Goal: Task Accomplishment & Management: Use online tool/utility

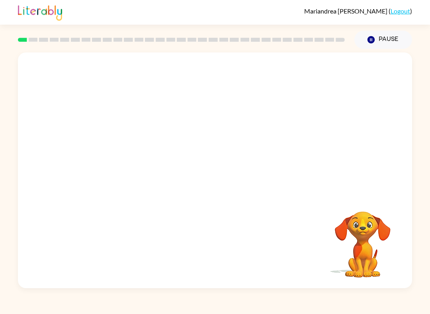
click at [196, 129] on video "Your browser must support playing .mp4 files to use Literably. Please try using…" at bounding box center [215, 124] width 394 height 142
click at [230, 175] on button "button" at bounding box center [214, 174] width 51 height 29
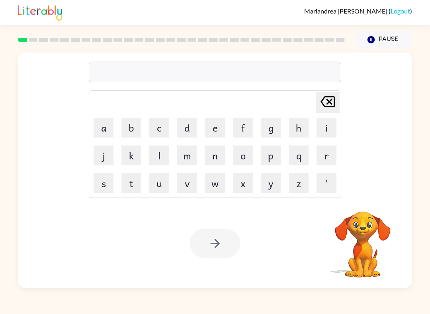
click at [102, 187] on button "s" at bounding box center [104, 184] width 20 height 20
click at [299, 132] on button "h" at bounding box center [299, 128] width 20 height 20
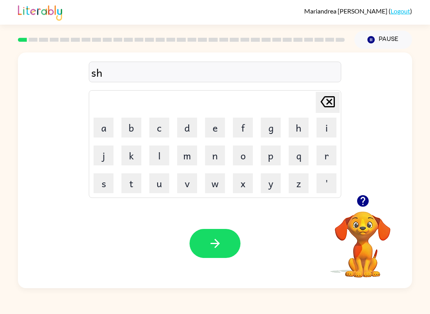
click at [164, 186] on button "u" at bounding box center [159, 184] width 20 height 20
click at [103, 185] on button "s" at bounding box center [104, 184] width 20 height 20
click at [295, 135] on button "h" at bounding box center [299, 128] width 20 height 20
click at [227, 242] on button "button" at bounding box center [214, 243] width 51 height 29
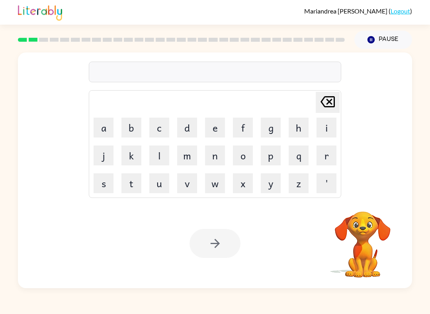
click at [100, 127] on button "a" at bounding box center [104, 128] width 20 height 20
click at [269, 163] on button "p" at bounding box center [271, 156] width 20 height 20
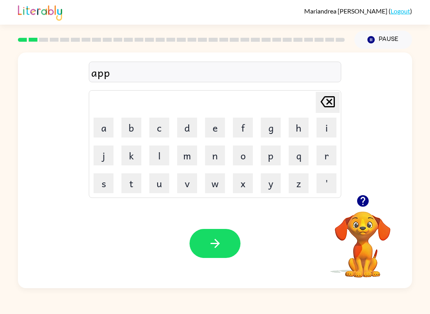
click at [218, 134] on button "e" at bounding box center [215, 128] width 20 height 20
click at [322, 162] on button "r" at bounding box center [326, 156] width 20 height 20
click at [98, 131] on button "a" at bounding box center [104, 128] width 20 height 20
click at [215, 161] on button "n" at bounding box center [215, 156] width 20 height 20
click at [164, 127] on button "c" at bounding box center [159, 128] width 20 height 20
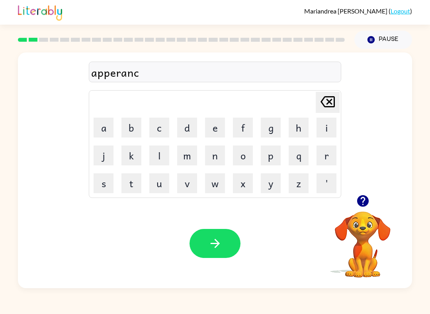
click at [209, 137] on button "e" at bounding box center [215, 128] width 20 height 20
click at [107, 191] on button "s" at bounding box center [104, 184] width 20 height 20
click at [218, 241] on icon "button" at bounding box center [215, 244] width 14 height 14
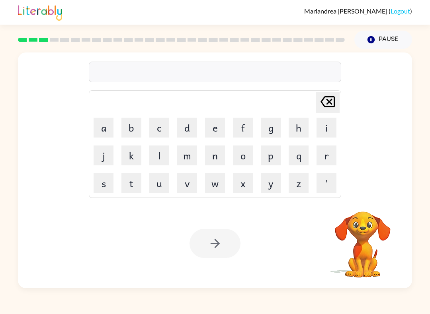
click at [330, 158] on button "r" at bounding box center [326, 156] width 20 height 20
click at [215, 131] on button "e" at bounding box center [215, 128] width 20 height 20
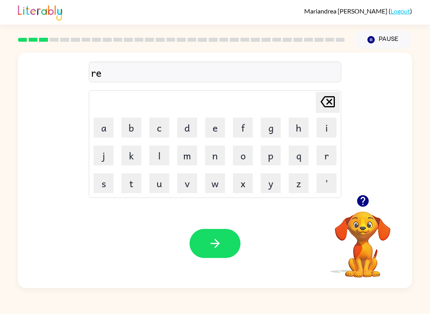
click at [164, 158] on button "l" at bounding box center [159, 156] width 20 height 20
click at [324, 132] on button "i" at bounding box center [326, 128] width 20 height 20
click at [133, 184] on button "t" at bounding box center [131, 184] width 20 height 20
click at [263, 189] on button "y" at bounding box center [271, 184] width 20 height 20
click at [331, 108] on icon "Delete Delete last character input" at bounding box center [327, 101] width 19 height 19
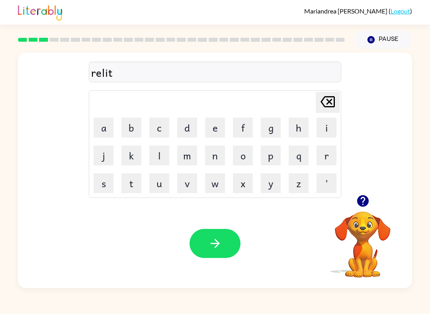
click at [331, 107] on icon at bounding box center [327, 101] width 14 height 11
click at [325, 111] on icon "Delete Delete last character input" at bounding box center [327, 101] width 19 height 19
click at [328, 111] on icon "Delete Delete last character input" at bounding box center [327, 101] width 19 height 19
click at [98, 131] on button "a" at bounding box center [104, 128] width 20 height 20
click at [160, 155] on button "l" at bounding box center [159, 156] width 20 height 20
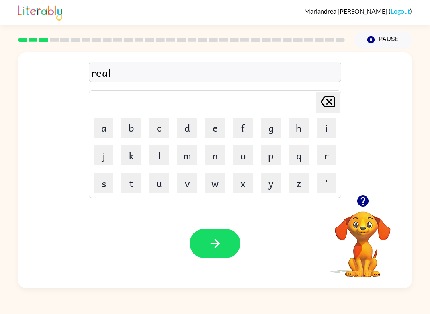
click at [319, 131] on button "i" at bounding box center [326, 128] width 20 height 20
click at [134, 188] on button "t" at bounding box center [131, 184] width 20 height 20
click at [264, 187] on button "y" at bounding box center [271, 184] width 20 height 20
click at [226, 247] on button "button" at bounding box center [214, 243] width 51 height 29
click at [355, 209] on div at bounding box center [363, 201] width 80 height 20
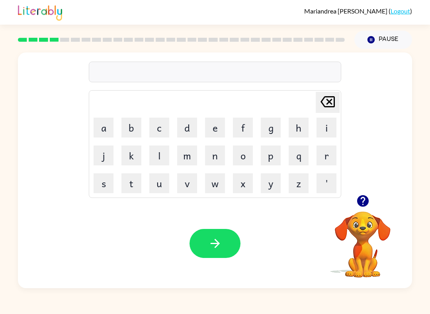
click at [355, 209] on div at bounding box center [363, 201] width 80 height 20
click at [361, 206] on icon "button" at bounding box center [363, 201] width 12 height 12
click at [333, 131] on button "i" at bounding box center [326, 128] width 20 height 20
click at [162, 158] on button "l" at bounding box center [159, 156] width 20 height 20
click at [322, 137] on button "i" at bounding box center [326, 128] width 20 height 20
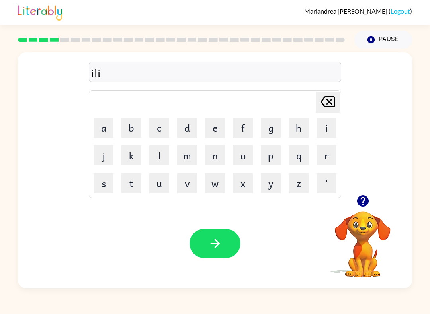
click at [189, 160] on button "m" at bounding box center [187, 156] width 20 height 20
click at [219, 159] on button "n" at bounding box center [215, 156] width 20 height 20
click at [101, 135] on button "a" at bounding box center [104, 128] width 20 height 20
click at [326, 107] on icon at bounding box center [327, 101] width 14 height 11
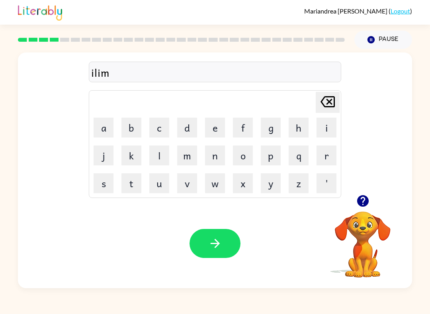
click at [331, 130] on button "i" at bounding box center [326, 128] width 20 height 20
click at [218, 164] on button "n" at bounding box center [215, 156] width 20 height 20
click at [104, 136] on button "a" at bounding box center [104, 128] width 20 height 20
click at [134, 183] on button "t" at bounding box center [131, 184] width 20 height 20
click at [208, 134] on button "e" at bounding box center [215, 128] width 20 height 20
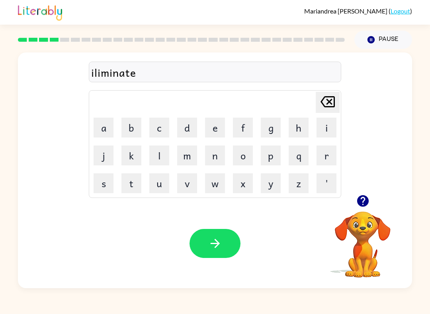
click at [232, 247] on button "button" at bounding box center [214, 243] width 51 height 29
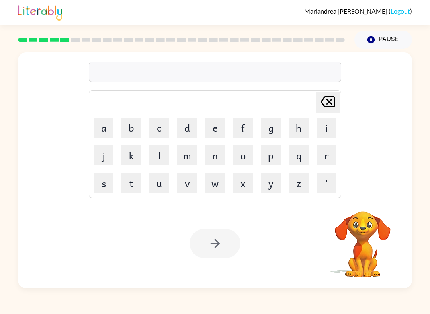
click at [185, 130] on button "d" at bounding box center [187, 128] width 20 height 20
click at [162, 187] on button "u" at bounding box center [159, 184] width 20 height 20
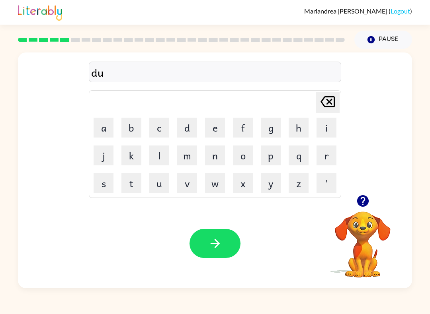
click at [268, 156] on button "p" at bounding box center [271, 156] width 20 height 20
click at [169, 156] on button "l" at bounding box center [159, 156] width 20 height 20
click at [325, 132] on button "i" at bounding box center [326, 128] width 20 height 20
click at [160, 137] on button "c" at bounding box center [159, 128] width 20 height 20
click at [102, 135] on button "a" at bounding box center [104, 128] width 20 height 20
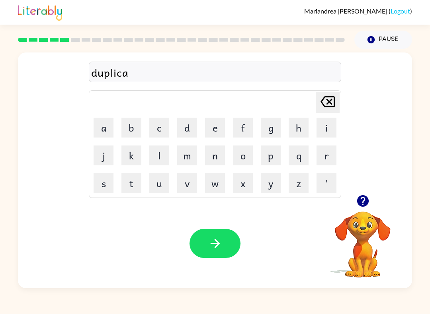
click at [134, 181] on button "t" at bounding box center [131, 184] width 20 height 20
click at [189, 131] on button "d" at bounding box center [187, 128] width 20 height 20
click at [329, 104] on icon "Delete Delete last character input" at bounding box center [327, 101] width 19 height 19
click at [221, 133] on button "e" at bounding box center [215, 128] width 20 height 20
click at [217, 250] on icon "button" at bounding box center [215, 244] width 14 height 14
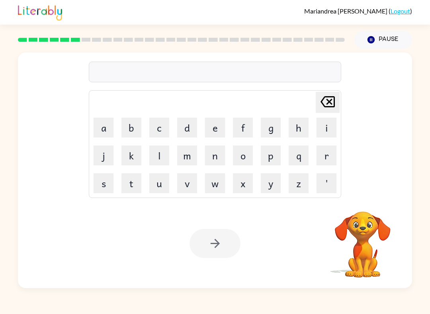
click at [192, 187] on button "v" at bounding box center [187, 184] width 20 height 20
click at [105, 123] on button "a" at bounding box center [104, 128] width 20 height 20
click at [160, 131] on button "c" at bounding box center [159, 128] width 20 height 20
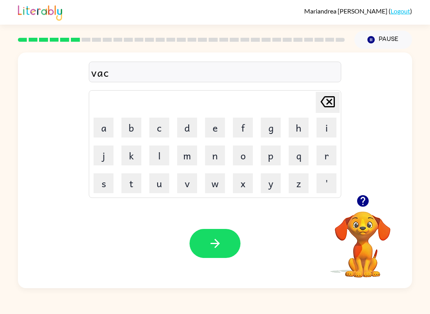
click at [136, 185] on button "t" at bounding box center [131, 184] width 20 height 20
click at [327, 131] on button "i" at bounding box center [326, 128] width 20 height 20
click at [242, 162] on button "o" at bounding box center [243, 156] width 20 height 20
click at [221, 156] on button "n" at bounding box center [215, 156] width 20 height 20
click at [227, 256] on button "button" at bounding box center [214, 243] width 51 height 29
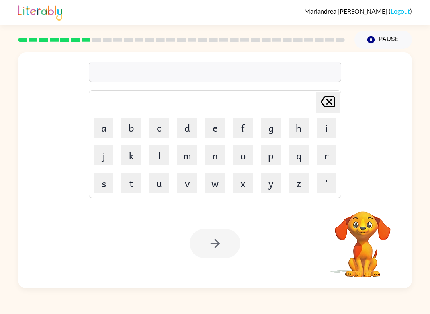
click at [274, 156] on button "p" at bounding box center [271, 156] width 20 height 20
click at [165, 178] on button "u" at bounding box center [159, 184] width 20 height 20
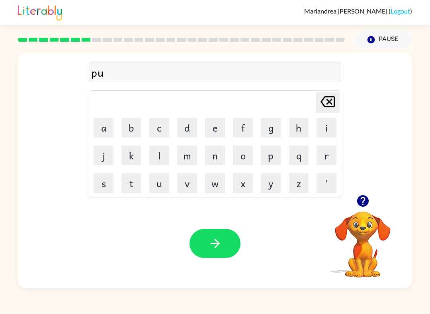
click at [189, 132] on button "d" at bounding box center [187, 128] width 20 height 20
click at [164, 154] on button "l" at bounding box center [159, 156] width 20 height 20
click at [209, 146] on button "n" at bounding box center [215, 156] width 20 height 20
click at [321, 112] on div "Delete Delete last character input" at bounding box center [327, 102] width 19 height 20
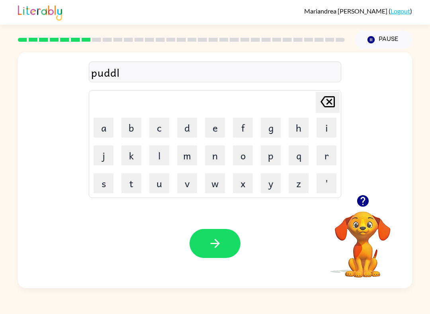
click at [219, 135] on button "e" at bounding box center [215, 128] width 20 height 20
click at [215, 252] on button "button" at bounding box center [214, 243] width 51 height 29
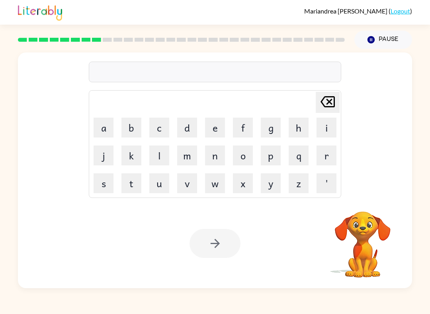
click at [270, 162] on button "p" at bounding box center [271, 156] width 20 height 20
click at [106, 136] on button "a" at bounding box center [104, 128] width 20 height 20
click at [323, 160] on button "r" at bounding box center [326, 156] width 20 height 20
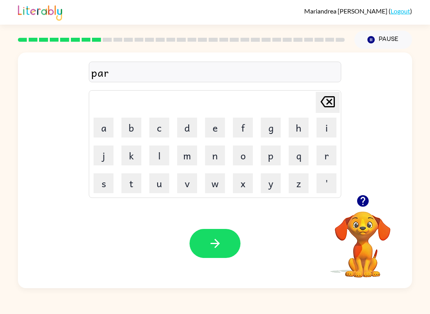
click at [137, 185] on button "t" at bounding box center [131, 184] width 20 height 20
click at [167, 128] on button "c" at bounding box center [159, 128] width 20 height 20
click at [161, 157] on button "l" at bounding box center [159, 156] width 20 height 20
click at [209, 132] on button "e" at bounding box center [215, 128] width 20 height 20
click at [325, 108] on icon "Delete Delete last character input" at bounding box center [327, 101] width 19 height 19
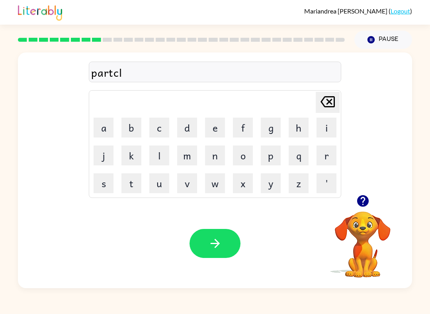
click at [325, 107] on icon at bounding box center [327, 101] width 14 height 11
click at [336, 102] on icon "Delete Delete last character input" at bounding box center [327, 101] width 19 height 19
click at [327, 135] on button "i" at bounding box center [326, 128] width 20 height 20
click at [163, 134] on button "c" at bounding box center [159, 128] width 20 height 20
click at [163, 161] on button "l" at bounding box center [159, 156] width 20 height 20
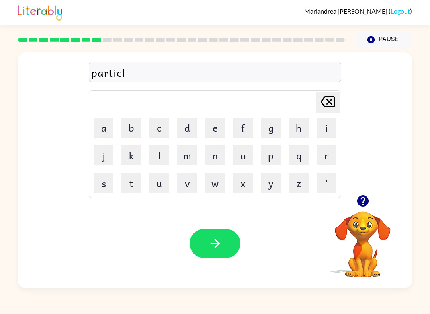
click at [209, 133] on button "e" at bounding box center [215, 128] width 20 height 20
click at [227, 241] on button "button" at bounding box center [214, 243] width 51 height 29
click at [322, 158] on button "r" at bounding box center [326, 156] width 20 height 20
click at [215, 127] on button "e" at bounding box center [215, 128] width 20 height 20
click at [162, 133] on button "c" at bounding box center [159, 128] width 20 height 20
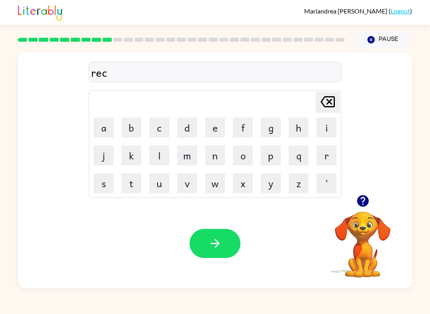
click at [103, 133] on button "a" at bounding box center [104, 128] width 20 height 20
click at [275, 159] on button "p" at bounding box center [271, 156] width 20 height 20
click at [132, 181] on button "t" at bounding box center [131, 184] width 20 height 20
click at [159, 187] on button "u" at bounding box center [159, 184] width 20 height 20
click at [326, 161] on button "r" at bounding box center [326, 156] width 20 height 20
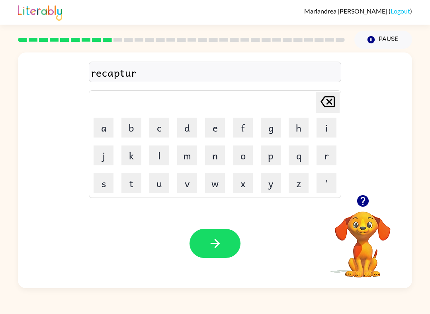
click at [217, 137] on button "e" at bounding box center [215, 128] width 20 height 20
click at [238, 236] on button "button" at bounding box center [214, 243] width 51 height 29
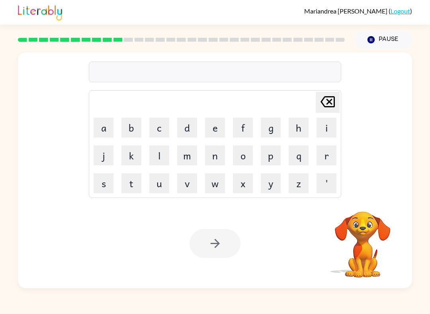
click at [269, 164] on button "p" at bounding box center [271, 156] width 20 height 20
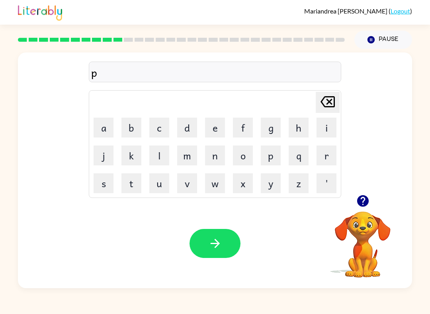
click at [308, 159] on button "q" at bounding box center [299, 156] width 20 height 20
click at [322, 163] on button "r" at bounding box center [326, 156] width 20 height 20
click at [219, 135] on button "e" at bounding box center [215, 128] width 20 height 20
click at [331, 90] on div "pqre Delete Delete last character input a b c d e f g h i j k l m n o p q r s t…" at bounding box center [215, 124] width 252 height 148
click at [318, 100] on icon "Delete Delete last character input" at bounding box center [327, 101] width 19 height 19
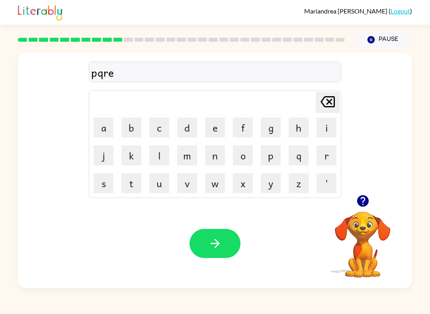
click at [318, 100] on icon "Delete Delete last character input" at bounding box center [327, 101] width 19 height 19
click at [328, 100] on icon at bounding box center [327, 101] width 14 height 11
click at [324, 158] on button "r" at bounding box center [326, 156] width 20 height 20
click at [221, 136] on button "e" at bounding box center [215, 128] width 20 height 20
click at [110, 188] on button "s" at bounding box center [104, 184] width 20 height 20
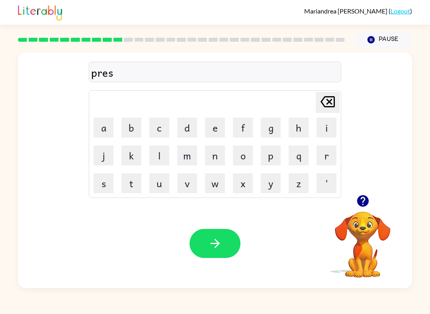
click at [161, 127] on button "c" at bounding box center [159, 128] width 20 height 20
click at [296, 131] on button "h" at bounding box center [299, 128] width 20 height 20
click at [245, 158] on button "o" at bounding box center [243, 156] width 20 height 20
click at [160, 150] on button "l" at bounding box center [159, 156] width 20 height 20
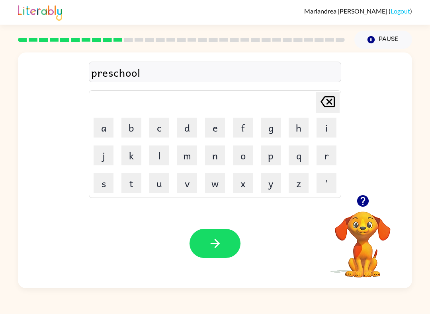
click at [228, 246] on button "button" at bounding box center [214, 243] width 51 height 29
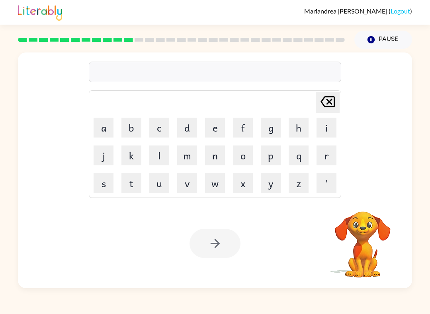
click at [159, 137] on button "c" at bounding box center [159, 128] width 20 height 20
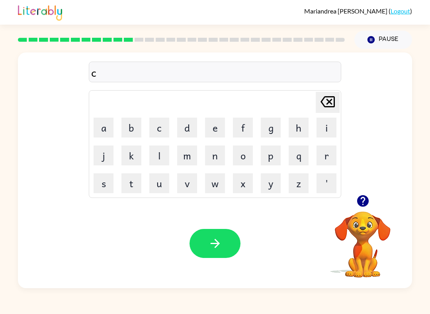
click at [320, 162] on button "r" at bounding box center [326, 156] width 20 height 20
click at [104, 130] on button "a" at bounding box center [104, 128] width 20 height 20
click at [185, 190] on button "v" at bounding box center [187, 184] width 20 height 20
click at [219, 131] on button "e" at bounding box center [215, 128] width 20 height 20
click at [211, 247] on icon "button" at bounding box center [215, 244] width 14 height 14
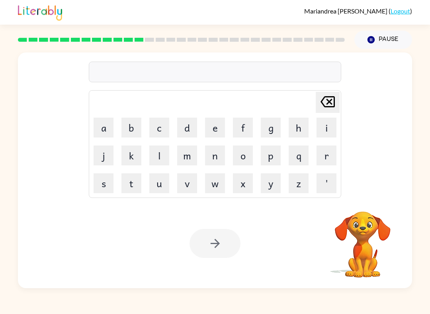
click at [186, 129] on button "d" at bounding box center [187, 128] width 20 height 20
click at [332, 136] on button "i" at bounding box center [326, 128] width 20 height 20
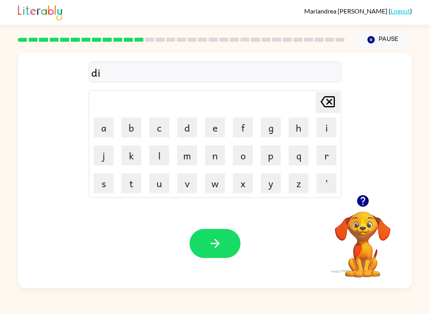
click at [160, 130] on button "c" at bounding box center [159, 128] width 20 height 20
click at [132, 182] on button "t" at bounding box center [131, 184] width 20 height 20
click at [110, 128] on button "a" at bounding box center [104, 128] width 20 height 20
click at [131, 186] on button "t" at bounding box center [131, 184] width 20 height 20
click at [215, 130] on button "e" at bounding box center [215, 128] width 20 height 20
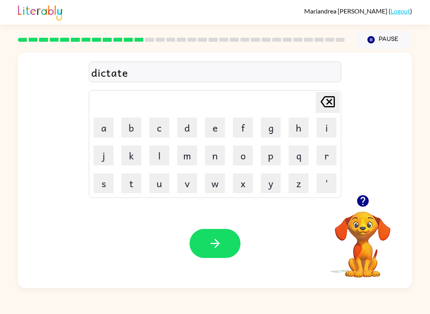
click at [224, 254] on button "button" at bounding box center [214, 243] width 51 height 29
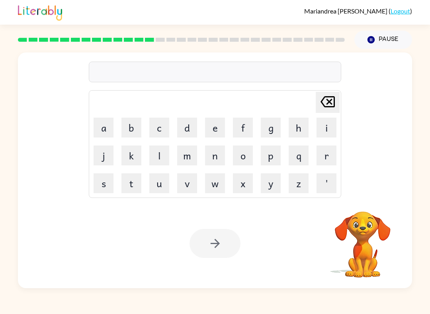
click at [269, 158] on button "p" at bounding box center [271, 156] width 20 height 20
click at [107, 130] on button "a" at bounding box center [104, 128] width 20 height 20
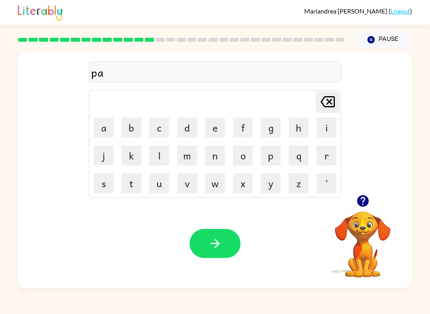
click at [275, 191] on button "y" at bounding box center [271, 184] width 20 height 20
click at [181, 154] on button "m" at bounding box center [187, 156] width 20 height 20
click at [211, 137] on button "e" at bounding box center [215, 128] width 20 height 20
click at [221, 164] on button "n" at bounding box center [215, 156] width 20 height 20
click at [140, 183] on button "t" at bounding box center [131, 184] width 20 height 20
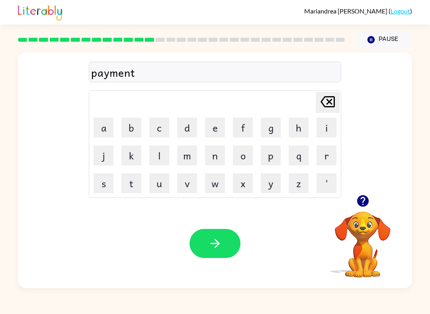
click at [224, 248] on button "button" at bounding box center [214, 243] width 51 height 29
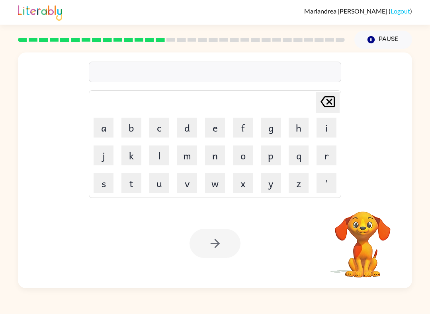
click at [184, 162] on button "m" at bounding box center [187, 156] width 20 height 20
click at [103, 132] on button "a" at bounding box center [104, 128] width 20 height 20
click at [105, 158] on button "j" at bounding box center [104, 156] width 20 height 20
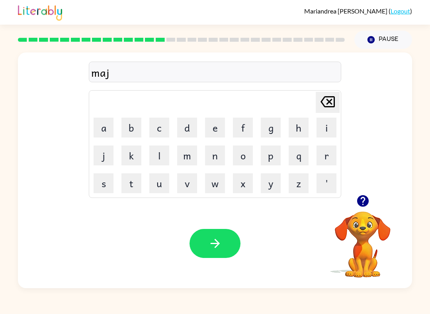
click at [238, 156] on button "o" at bounding box center [243, 156] width 20 height 20
click at [328, 160] on button "r" at bounding box center [326, 156] width 20 height 20
click at [213, 248] on icon "button" at bounding box center [215, 244] width 14 height 14
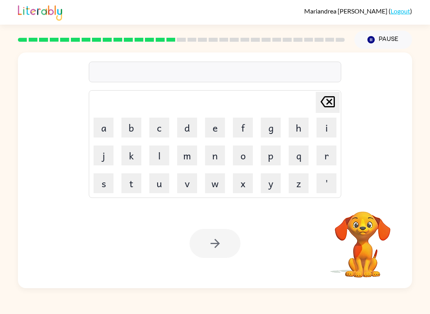
click at [109, 186] on button "s" at bounding box center [104, 184] width 20 height 20
click at [274, 165] on button "p" at bounding box center [271, 156] width 20 height 20
click at [98, 133] on button "a" at bounding box center [104, 128] width 20 height 20
click at [321, 165] on button "r" at bounding box center [326, 156] width 20 height 20
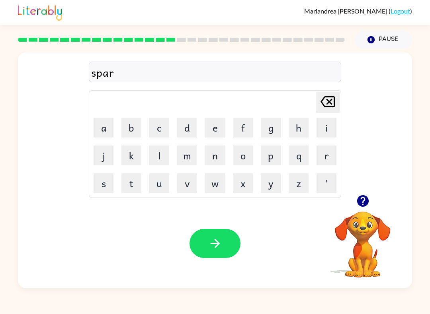
click at [125, 162] on button "k" at bounding box center [131, 156] width 20 height 20
click at [222, 247] on button "button" at bounding box center [214, 243] width 51 height 29
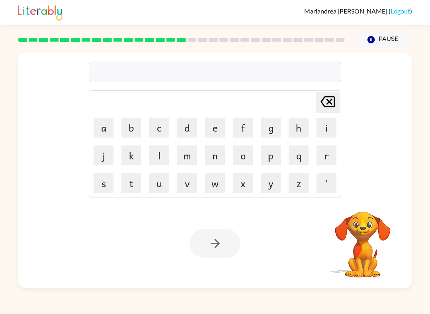
click at [267, 159] on button "p" at bounding box center [271, 156] width 20 height 20
click at [105, 132] on button "a" at bounding box center [104, 128] width 20 height 20
click at [158, 160] on button "l" at bounding box center [159, 156] width 20 height 20
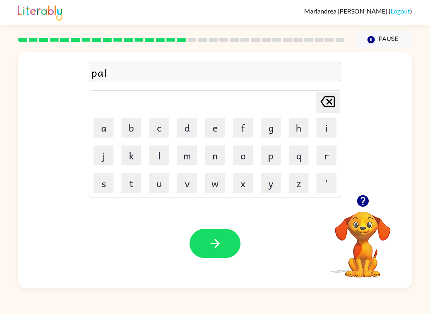
click at [217, 246] on icon "button" at bounding box center [215, 244] width 14 height 14
click at [365, 203] on icon "button" at bounding box center [363, 201] width 12 height 12
click at [95, 187] on button "s" at bounding box center [104, 184] width 20 height 20
click at [272, 155] on button "p" at bounding box center [271, 156] width 20 height 20
click at [272, 154] on button "p" at bounding box center [271, 156] width 20 height 20
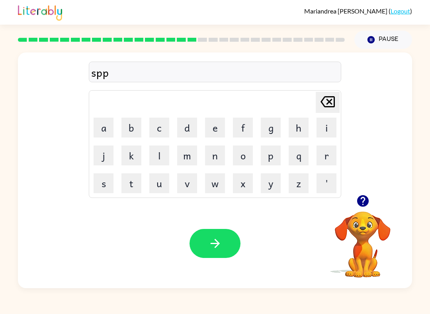
click at [326, 137] on button "i" at bounding box center [326, 128] width 20 height 20
click at [334, 102] on icon at bounding box center [327, 101] width 14 height 11
click at [333, 102] on icon "Delete Delete last character input" at bounding box center [327, 101] width 19 height 19
click at [327, 137] on button "i" at bounding box center [326, 128] width 20 height 20
click at [211, 163] on button "n" at bounding box center [215, 156] width 20 height 20
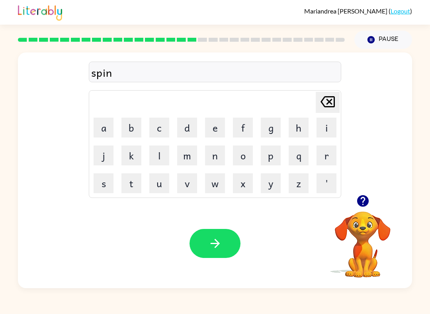
click at [211, 163] on button "n" at bounding box center [215, 156] width 20 height 20
click at [321, 133] on button "i" at bounding box center [326, 128] width 20 height 20
click at [219, 162] on button "n" at bounding box center [215, 156] width 20 height 20
click at [269, 137] on button "g" at bounding box center [271, 128] width 20 height 20
click at [218, 250] on icon "button" at bounding box center [215, 244] width 14 height 14
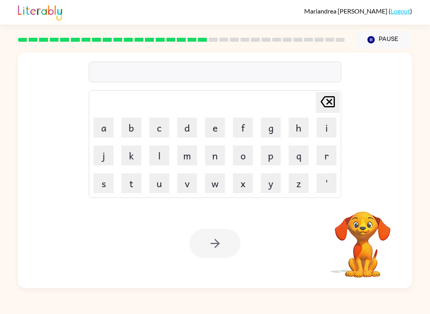
click at [299, 164] on button "q" at bounding box center [299, 156] width 20 height 20
click at [329, 105] on icon "Delete Delete last character input" at bounding box center [327, 101] width 19 height 19
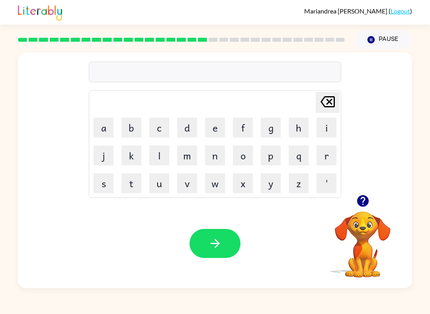
click at [272, 132] on button "g" at bounding box center [271, 128] width 20 height 20
click at [333, 158] on button "r" at bounding box center [326, 156] width 20 height 20
click at [165, 188] on button "u" at bounding box center [159, 184] width 20 height 20
click at [182, 164] on button "m" at bounding box center [187, 156] width 20 height 20
click at [274, 158] on button "p" at bounding box center [271, 156] width 20 height 20
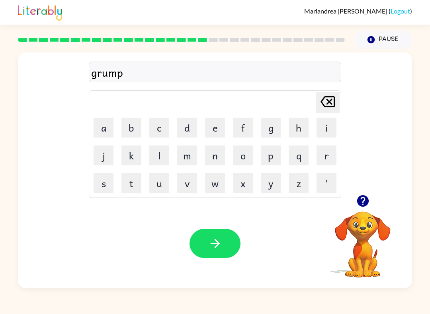
click at [319, 136] on button "i" at bounding box center [326, 128] width 20 height 20
click at [216, 130] on button "e" at bounding box center [215, 128] width 20 height 20
click at [109, 187] on button "s" at bounding box center [104, 184] width 20 height 20
click at [137, 186] on button "t" at bounding box center [131, 184] width 20 height 20
click at [215, 249] on icon "button" at bounding box center [215, 244] width 14 height 14
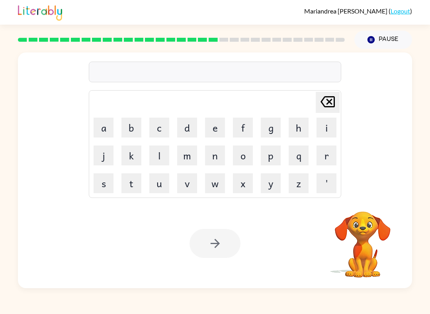
click at [323, 137] on button "i" at bounding box center [326, 128] width 20 height 20
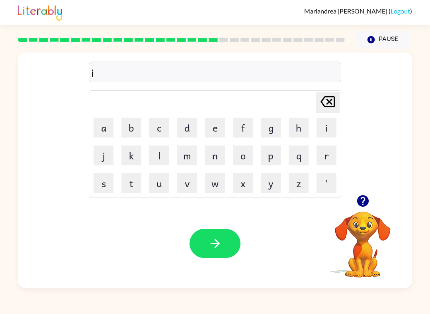
click at [222, 160] on button "n" at bounding box center [215, 156] width 20 height 20
click at [163, 131] on button "c" at bounding box center [159, 128] width 20 height 20
click at [321, 161] on button "r" at bounding box center [326, 156] width 20 height 20
click at [215, 134] on button "e" at bounding box center [215, 128] width 20 height 20
click at [188, 131] on button "d" at bounding box center [187, 128] width 20 height 20
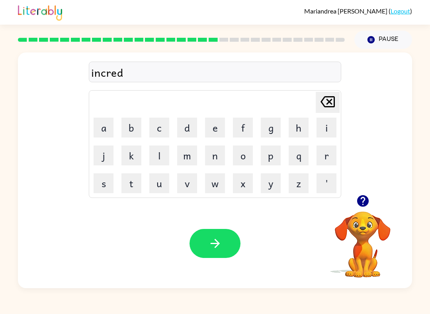
click at [323, 129] on button "i" at bounding box center [326, 128] width 20 height 20
click at [135, 133] on button "b" at bounding box center [131, 128] width 20 height 20
click at [164, 155] on button "l" at bounding box center [159, 156] width 20 height 20
click at [215, 133] on button "e" at bounding box center [215, 128] width 20 height 20
click at [224, 246] on button "button" at bounding box center [214, 243] width 51 height 29
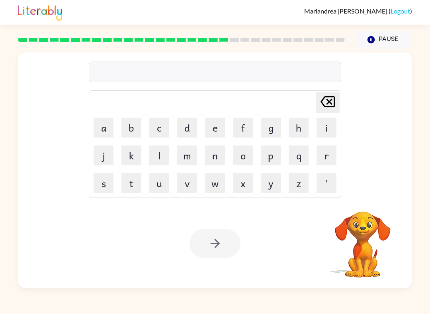
click at [162, 156] on button "l" at bounding box center [159, 156] width 20 height 20
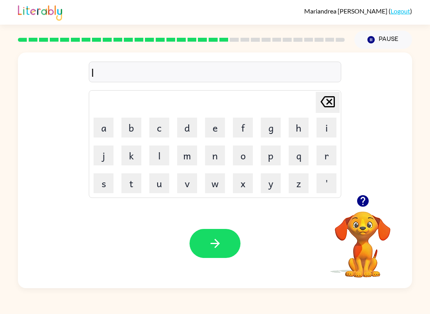
click at [325, 131] on button "i" at bounding box center [326, 128] width 20 height 20
click at [107, 189] on button "s" at bounding box center [104, 184] width 20 height 20
click at [134, 187] on button "t" at bounding box center [131, 184] width 20 height 20
click at [210, 131] on button "e" at bounding box center [215, 128] width 20 height 20
click at [212, 160] on button "n" at bounding box center [215, 156] width 20 height 20
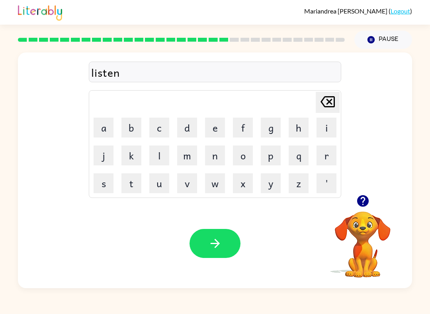
click at [217, 133] on button "e" at bounding box center [215, 128] width 20 height 20
click at [186, 135] on button "d" at bounding box center [187, 128] width 20 height 20
click at [220, 251] on icon "button" at bounding box center [215, 244] width 14 height 14
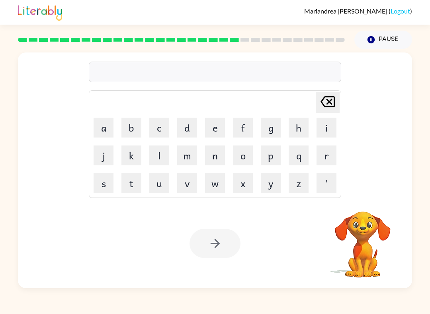
click at [213, 162] on button "n" at bounding box center [215, 156] width 20 height 20
click at [246, 159] on button "o" at bounding box center [243, 156] width 20 height 20
click at [189, 160] on button "m" at bounding box center [187, 156] width 20 height 20
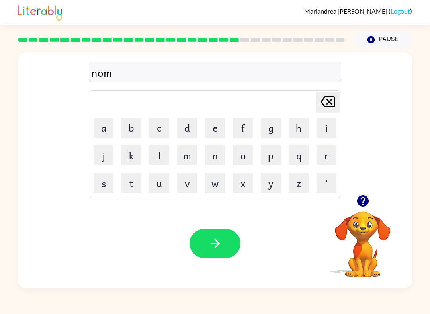
click at [318, 139] on td "i" at bounding box center [326, 127] width 27 height 27
click at [325, 108] on icon "Delete Delete last character input" at bounding box center [327, 101] width 19 height 19
click at [195, 165] on button "m" at bounding box center [187, 156] width 20 height 20
click at [322, 137] on button "i" at bounding box center [326, 128] width 20 height 20
click at [211, 164] on button "n" at bounding box center [215, 156] width 20 height 20
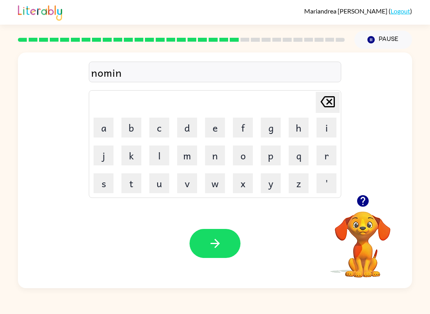
click at [103, 131] on button "a" at bounding box center [104, 128] width 20 height 20
click at [130, 180] on button "t" at bounding box center [131, 184] width 20 height 20
click at [205, 133] on button "e" at bounding box center [215, 128] width 20 height 20
click at [216, 237] on button "button" at bounding box center [214, 243] width 51 height 29
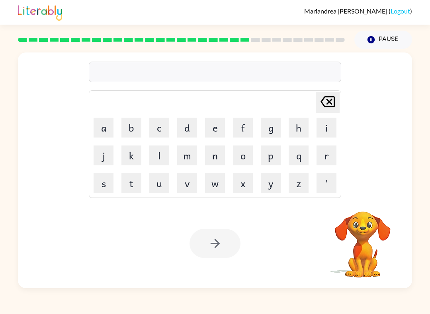
click at [110, 184] on button "s" at bounding box center [104, 184] width 20 height 20
click at [163, 192] on button "u" at bounding box center [159, 184] width 20 height 20
click at [105, 181] on button "s" at bounding box center [104, 184] width 20 height 20
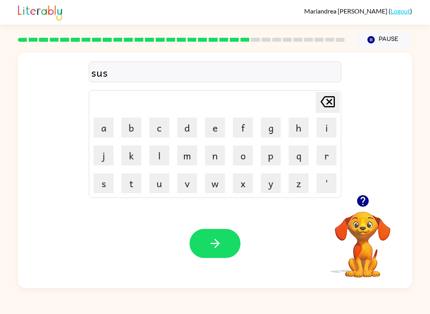
click at [135, 185] on button "t" at bounding box center [131, 184] width 20 height 20
click at [112, 133] on button "a" at bounding box center [104, 128] width 20 height 20
click at [321, 129] on button "i" at bounding box center [326, 128] width 20 height 20
click at [218, 154] on button "n" at bounding box center [215, 156] width 20 height 20
click at [223, 263] on div "Your browser must support playing .mp4 files to use Literably. Please try using…" at bounding box center [215, 244] width 394 height 90
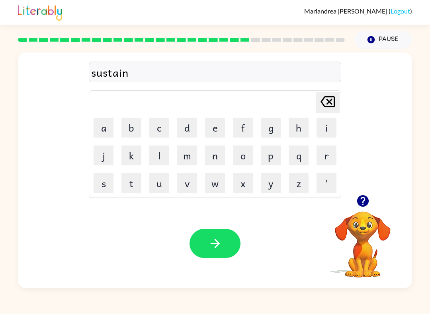
click at [221, 246] on icon "button" at bounding box center [215, 244] width 14 height 14
click at [215, 191] on button "w" at bounding box center [215, 184] width 20 height 20
click at [249, 159] on button "o" at bounding box center [243, 156] width 20 height 20
click at [322, 160] on button "r" at bounding box center [326, 156] width 20 height 20
click at [184, 136] on button "d" at bounding box center [187, 128] width 20 height 20
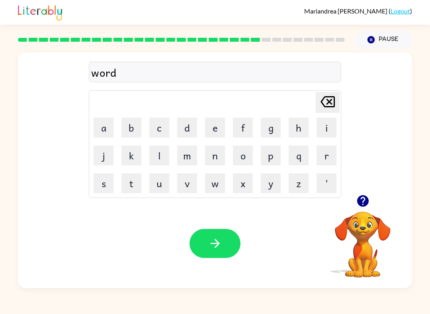
click at [267, 189] on button "y" at bounding box center [271, 184] width 20 height 20
click at [217, 248] on icon "button" at bounding box center [215, 244] width 14 height 14
click at [329, 164] on button "r" at bounding box center [326, 156] width 20 height 20
click at [213, 132] on button "e" at bounding box center [215, 128] width 20 height 20
click at [164, 154] on button "l" at bounding box center [159, 156] width 20 height 20
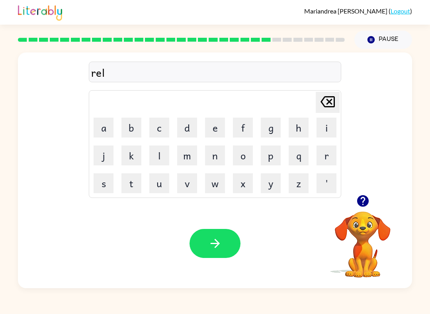
click at [106, 133] on button "a" at bounding box center [104, 128] width 20 height 20
click at [132, 183] on button "t" at bounding box center [131, 184] width 20 height 20
click at [189, 130] on button "d" at bounding box center [187, 128] width 20 height 20
click at [331, 104] on icon at bounding box center [327, 101] width 14 height 11
click at [219, 132] on button "e" at bounding box center [215, 128] width 20 height 20
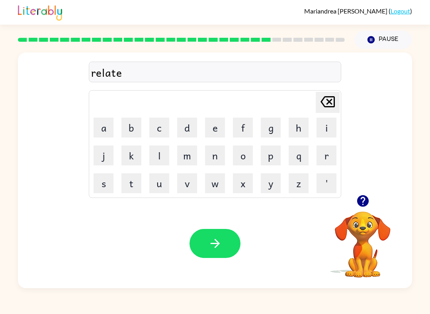
click at [185, 132] on button "d" at bounding box center [187, 128] width 20 height 20
click at [217, 247] on icon "button" at bounding box center [215, 244] width 14 height 14
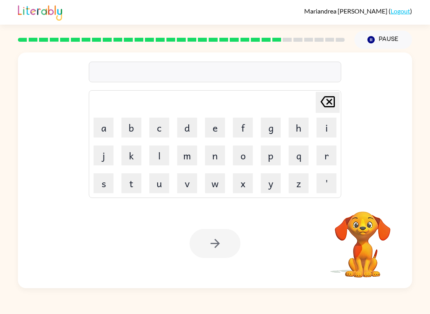
click at [131, 156] on button "k" at bounding box center [131, 156] width 20 height 20
click at [328, 132] on button "i" at bounding box center [326, 128] width 20 height 20
click at [141, 182] on button "t" at bounding box center [131, 184] width 20 height 20
click at [144, 185] on td "t" at bounding box center [131, 183] width 27 height 27
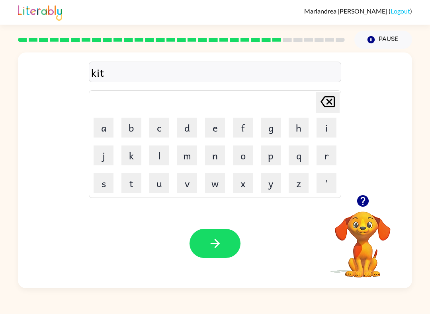
click at [210, 132] on button "e" at bounding box center [215, 128] width 20 height 20
click at [208, 165] on button "n" at bounding box center [215, 156] width 20 height 20
click at [218, 250] on icon "button" at bounding box center [215, 244] width 14 height 14
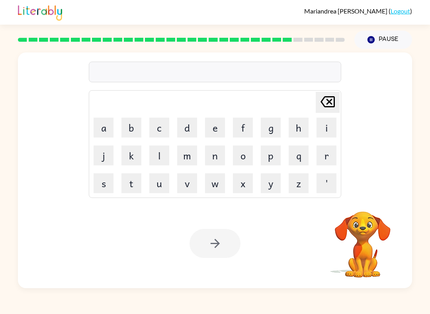
click at [284, 43] on div at bounding box center [181, 40] width 336 height 28
click at [286, 43] on div at bounding box center [181, 40] width 336 height 28
click at [194, 129] on button "d" at bounding box center [187, 128] width 20 height 20
click at [271, 162] on button "p" at bounding box center [271, 156] width 20 height 20
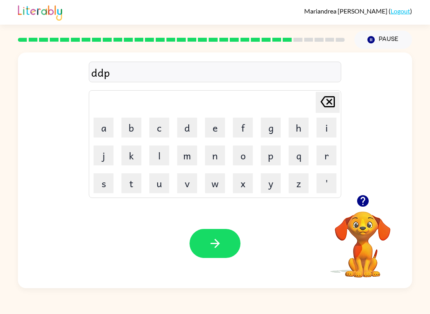
click at [104, 134] on button "a" at bounding box center [104, 128] width 20 height 20
click at [334, 101] on icon at bounding box center [327, 101] width 14 height 11
click at [332, 105] on icon "Delete Delete last character input" at bounding box center [327, 101] width 19 height 19
click at [213, 126] on button "e" at bounding box center [215, 128] width 20 height 20
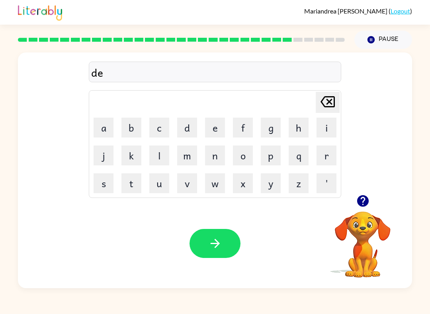
click at [105, 121] on button "a" at bounding box center [104, 128] width 20 height 20
click at [329, 162] on button "r" at bounding box center [326, 156] width 20 height 20
click at [134, 187] on button "t" at bounding box center [131, 184] width 20 height 20
click at [330, 102] on icon at bounding box center [327, 101] width 14 height 11
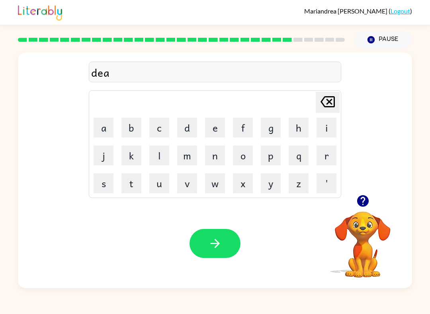
click at [328, 105] on icon "Delete Delete last character input" at bounding box center [327, 101] width 19 height 19
click at [260, 169] on table "Delete Delete last character input a b c d e f g h i j k l m n o p q r s t u v …" at bounding box center [215, 144] width 252 height 107
click at [272, 160] on button "p" at bounding box center [271, 156] width 20 height 20
click at [109, 132] on button "a" at bounding box center [104, 128] width 20 height 20
click at [327, 163] on button "r" at bounding box center [326, 156] width 20 height 20
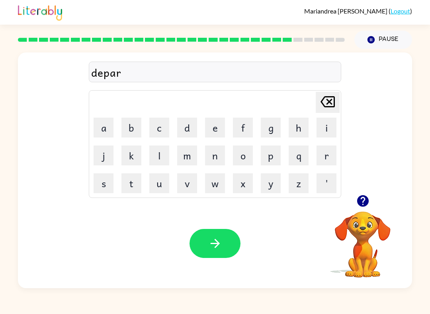
click at [137, 179] on button "t" at bounding box center [131, 184] width 20 height 20
click at [188, 161] on button "m" at bounding box center [187, 156] width 20 height 20
click at [211, 137] on button "e" at bounding box center [215, 128] width 20 height 20
click at [215, 161] on button "n" at bounding box center [215, 156] width 20 height 20
click at [129, 187] on button "t" at bounding box center [131, 184] width 20 height 20
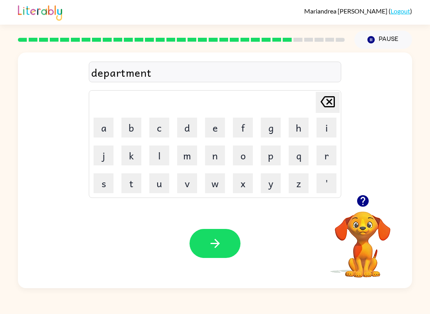
click at [219, 246] on icon "button" at bounding box center [215, 244] width 14 height 14
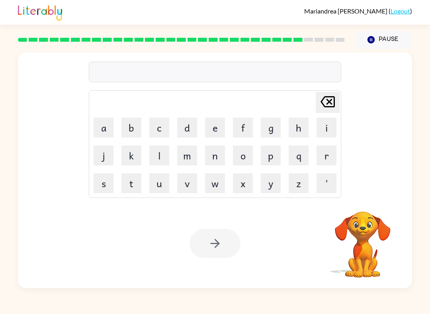
click at [109, 185] on button "s" at bounding box center [104, 184] width 20 height 20
click at [162, 161] on button "l" at bounding box center [159, 156] width 20 height 20
click at [328, 133] on button "i" at bounding box center [326, 128] width 20 height 20
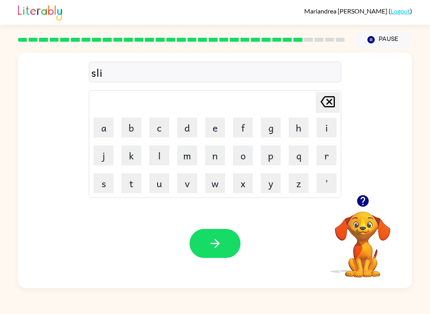
click at [273, 136] on button "g" at bounding box center [271, 128] width 20 height 20
click at [328, 108] on icon "Delete Delete last character input" at bounding box center [327, 101] width 19 height 19
click at [273, 130] on button "g" at bounding box center [271, 128] width 20 height 20
click at [293, 132] on button "h" at bounding box center [299, 128] width 20 height 20
click at [135, 187] on button "t" at bounding box center [131, 184] width 20 height 20
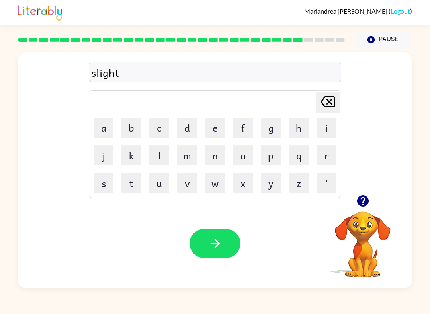
click at [216, 252] on button "button" at bounding box center [214, 243] width 51 height 29
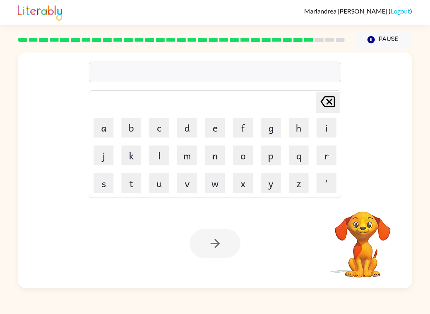
click at [161, 189] on button "u" at bounding box center [159, 184] width 20 height 20
click at [209, 164] on button "n" at bounding box center [215, 156] width 20 height 20
click at [328, 134] on button "i" at bounding box center [326, 128] width 20 height 20
click at [184, 191] on button "v" at bounding box center [187, 184] width 20 height 20
click at [219, 134] on button "e" at bounding box center [215, 128] width 20 height 20
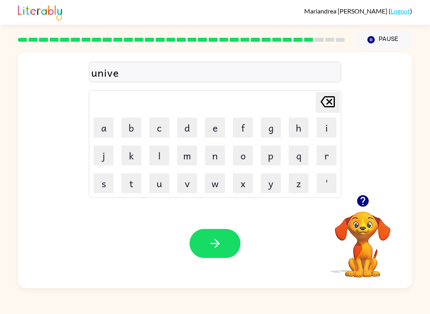
click at [331, 155] on button "r" at bounding box center [326, 156] width 20 height 20
click at [101, 185] on button "s" at bounding box center [104, 184] width 20 height 20
click at [107, 137] on button "a" at bounding box center [104, 128] width 20 height 20
click at [158, 155] on button "l" at bounding box center [159, 156] width 20 height 20
click at [219, 245] on icon "button" at bounding box center [215, 244] width 14 height 14
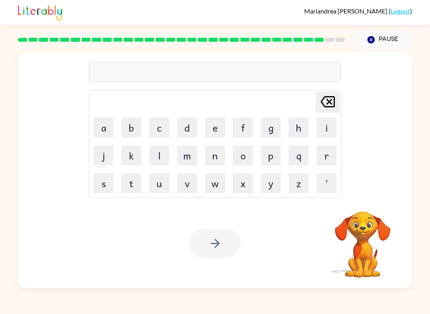
click at [113, 188] on button "s" at bounding box center [104, 184] width 20 height 20
click at [330, 128] on button "i" at bounding box center [326, 128] width 20 height 20
click at [162, 155] on button "l" at bounding box center [159, 156] width 20 height 20
click at [189, 189] on button "v" at bounding box center [187, 184] width 20 height 20
click at [214, 131] on button "e" at bounding box center [215, 128] width 20 height 20
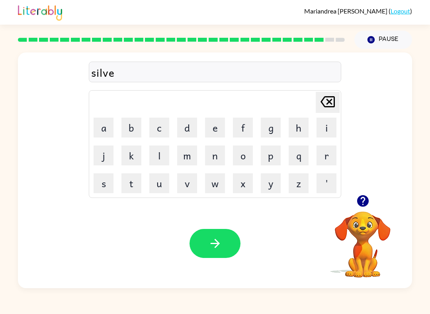
click at [325, 160] on button "r" at bounding box center [326, 156] width 20 height 20
click at [215, 189] on button "w" at bounding box center [215, 184] width 20 height 20
click at [212, 134] on button "e" at bounding box center [215, 128] width 20 height 20
click at [103, 125] on button "a" at bounding box center [104, 128] width 20 height 20
click at [322, 163] on button "r" at bounding box center [326, 156] width 20 height 20
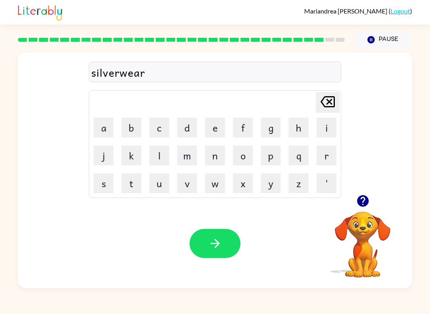
click at [214, 242] on icon "button" at bounding box center [215, 244] width 14 height 14
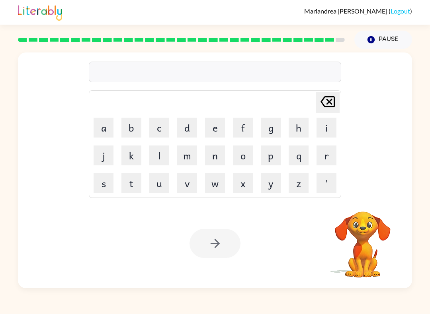
click at [217, 134] on button "e" at bounding box center [215, 128] width 20 height 20
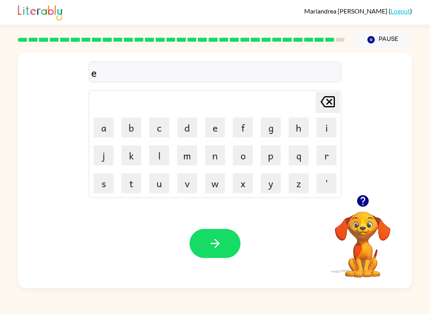
click at [215, 153] on button "n" at bounding box center [215, 156] width 20 height 20
click at [164, 129] on button "c" at bounding box center [159, 128] width 20 height 20
click at [248, 165] on button "o" at bounding box center [243, 156] width 20 height 20
click at [165, 184] on button "u" at bounding box center [159, 184] width 20 height 20
click at [219, 159] on button "n" at bounding box center [215, 156] width 20 height 20
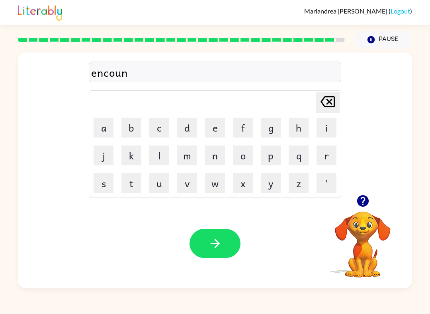
click at [134, 191] on button "t" at bounding box center [131, 184] width 20 height 20
click at [220, 135] on button "e" at bounding box center [215, 128] width 20 height 20
click at [323, 164] on button "r" at bounding box center [326, 156] width 20 height 20
click at [229, 252] on button "button" at bounding box center [214, 243] width 51 height 29
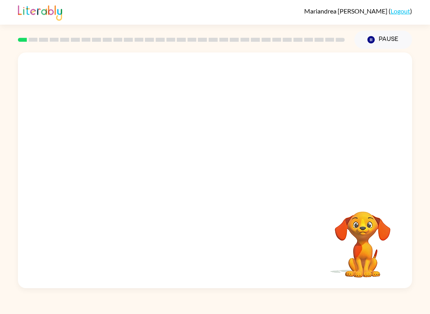
click at [215, 307] on div "[PERSON_NAME] ( Logout ) Pause Pause Your browser must support playing .mp4 fil…" at bounding box center [215, 157] width 430 height 314
click at [218, 175] on icon "button" at bounding box center [214, 174] width 9 height 9
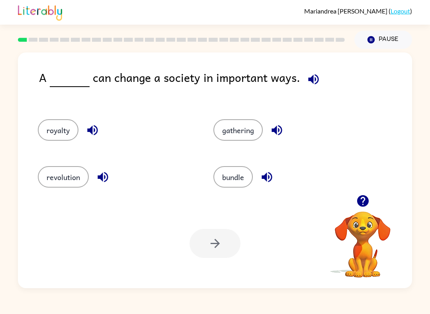
click at [52, 181] on button "revolution" at bounding box center [63, 176] width 51 height 21
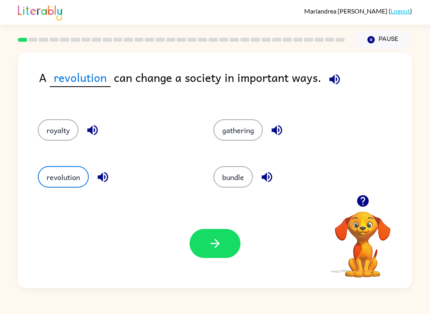
click at [233, 129] on button "gathering" at bounding box center [237, 129] width 49 height 21
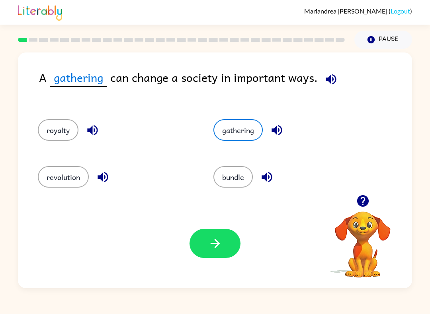
click at [217, 242] on icon "button" at bounding box center [214, 243] width 9 height 9
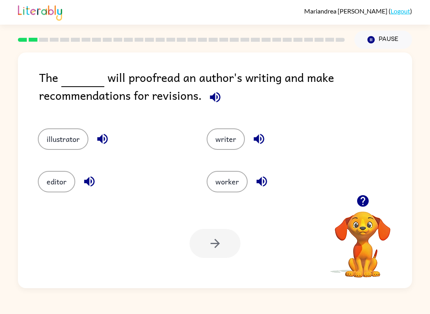
click at [62, 188] on button "editor" at bounding box center [56, 181] width 37 height 21
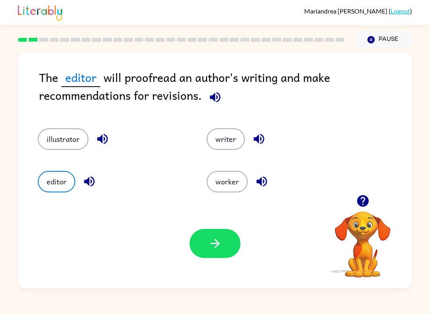
click at [209, 249] on icon "button" at bounding box center [215, 244] width 14 height 14
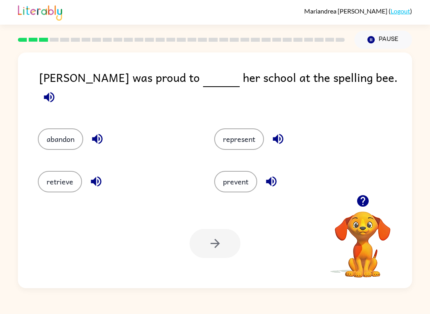
click at [246, 134] on button "represent" at bounding box center [239, 139] width 50 height 21
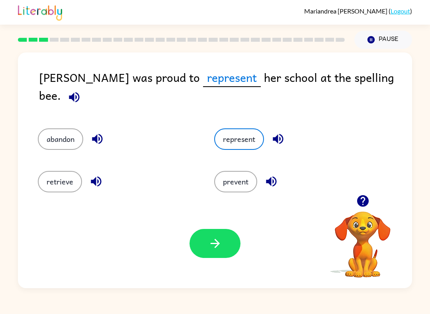
click at [207, 246] on button "button" at bounding box center [214, 243] width 51 height 29
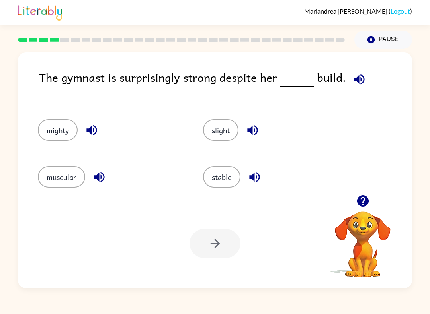
click at [55, 179] on button "muscular" at bounding box center [61, 176] width 47 height 21
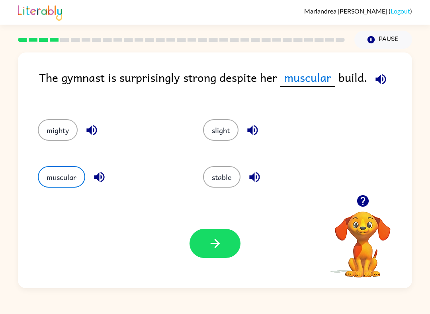
click at [216, 250] on icon "button" at bounding box center [215, 244] width 14 height 14
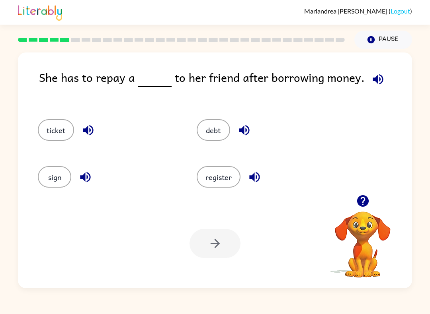
click at [203, 141] on button "debt" at bounding box center [213, 129] width 33 height 21
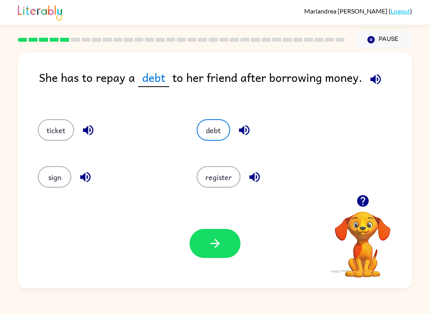
click at [209, 250] on icon "button" at bounding box center [215, 244] width 14 height 14
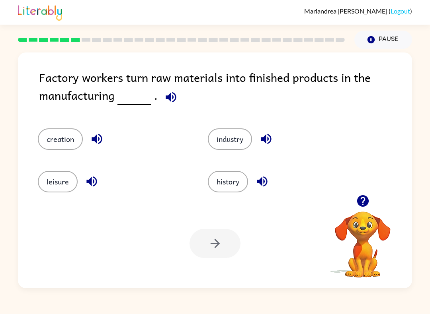
click at [226, 135] on button "industry" at bounding box center [230, 139] width 44 height 21
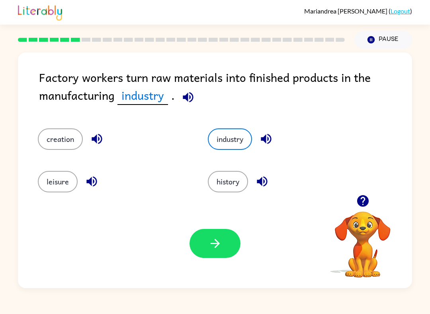
click at [206, 264] on div "Your browser must support playing .mp4 files to use Literably. Please try using…" at bounding box center [215, 244] width 394 height 90
click at [219, 256] on button "button" at bounding box center [214, 243] width 51 height 29
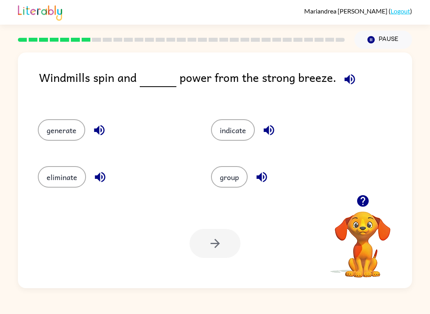
click at [57, 125] on button "generate" at bounding box center [61, 129] width 47 height 21
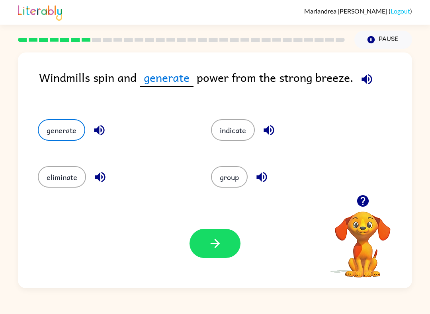
click at [208, 244] on icon "button" at bounding box center [215, 244] width 14 height 14
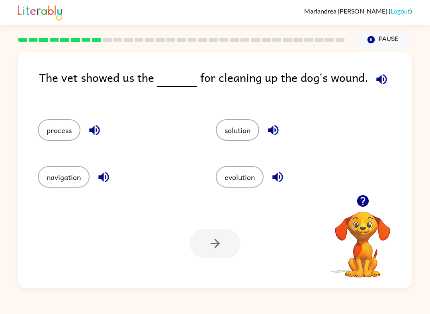
click at [47, 120] on button "process" at bounding box center [59, 129] width 43 height 21
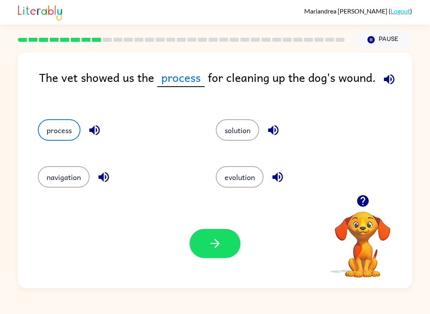
click at [219, 258] on button "button" at bounding box center [214, 243] width 51 height 29
click at [219, 259] on div "Your browser must support playing .mp4 files to use Literably. Please try using…" at bounding box center [215, 244] width 394 height 90
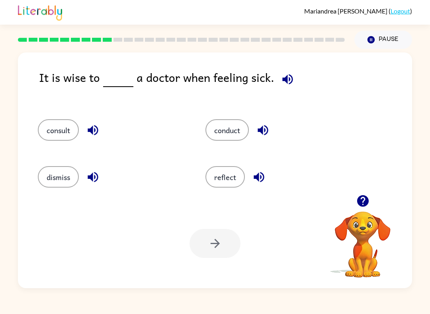
click at [59, 133] on button "consult" at bounding box center [58, 129] width 41 height 21
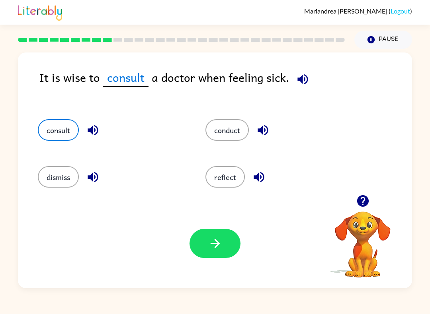
click at [214, 247] on icon "button" at bounding box center [215, 244] width 14 height 14
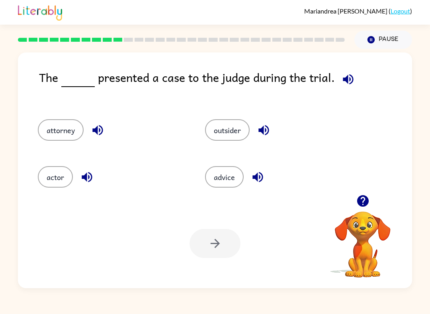
click at [57, 131] on button "attorney" at bounding box center [61, 129] width 46 height 21
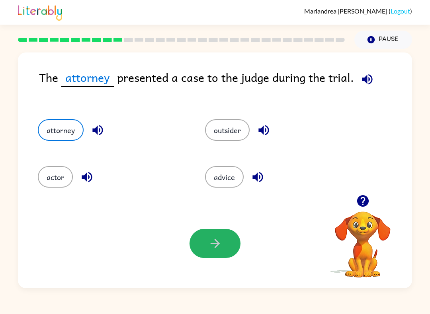
click at [59, 178] on button "actor" at bounding box center [55, 176] width 35 height 21
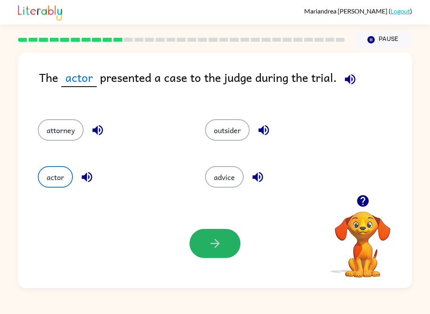
click at [234, 123] on button "outsider" at bounding box center [227, 129] width 45 height 21
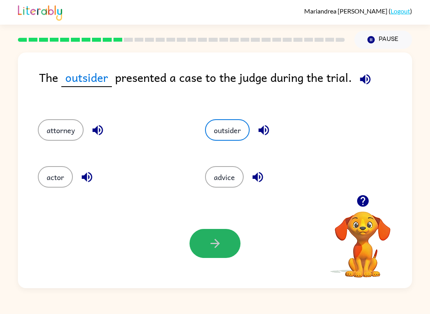
click at [47, 177] on button "actor" at bounding box center [55, 176] width 35 height 21
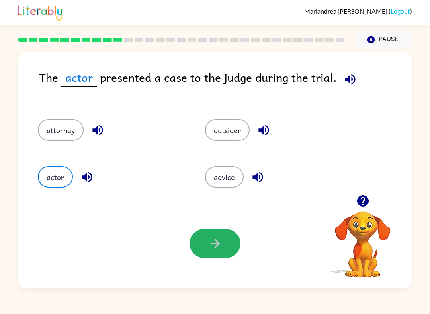
click at [212, 253] on button "button" at bounding box center [214, 243] width 51 height 29
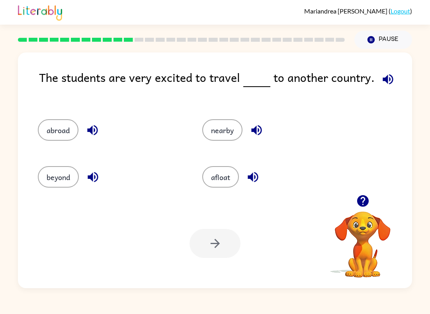
click at [66, 168] on button "beyond" at bounding box center [58, 176] width 41 height 21
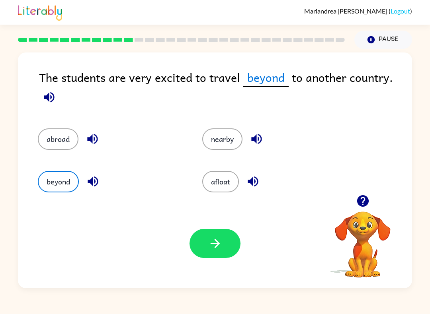
click at [212, 256] on button "button" at bounding box center [214, 243] width 51 height 29
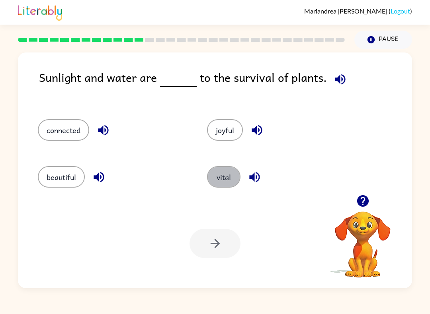
click at [227, 186] on button "vital" at bounding box center [223, 176] width 33 height 21
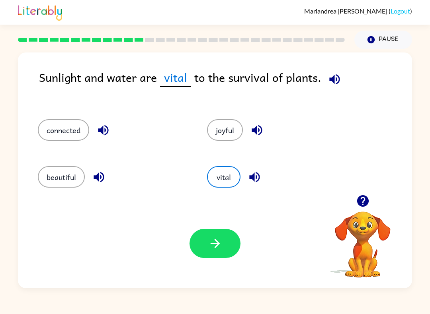
click at [219, 244] on icon "button" at bounding box center [214, 243] width 9 height 9
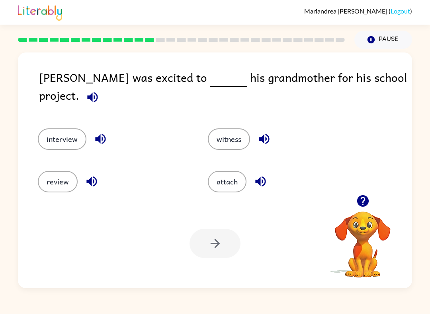
click at [64, 129] on button "interview" at bounding box center [62, 139] width 49 height 21
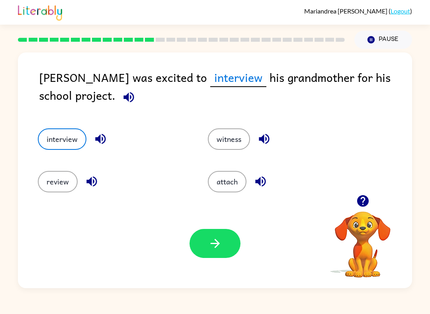
click at [210, 256] on button "button" at bounding box center [214, 243] width 51 height 29
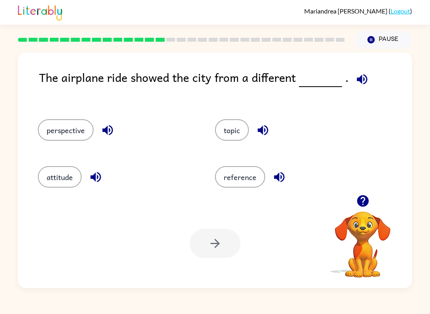
click at [78, 136] on button "perspective" at bounding box center [66, 129] width 56 height 21
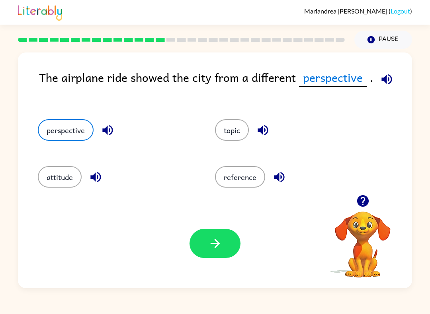
click at [210, 249] on icon "button" at bounding box center [215, 244] width 14 height 14
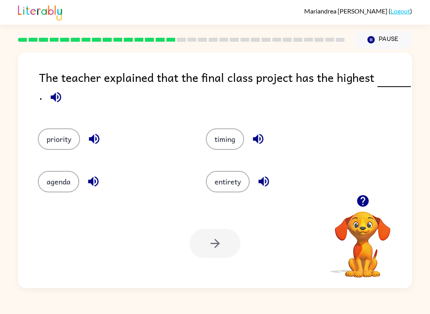
click at [71, 139] on button "priority" at bounding box center [59, 139] width 42 height 21
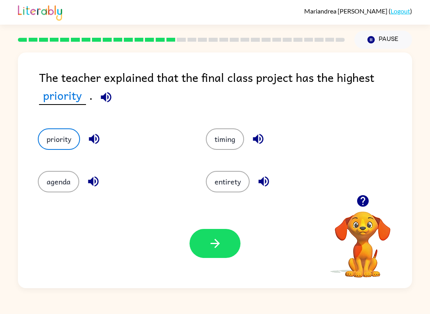
click at [209, 252] on button "button" at bounding box center [214, 243] width 51 height 29
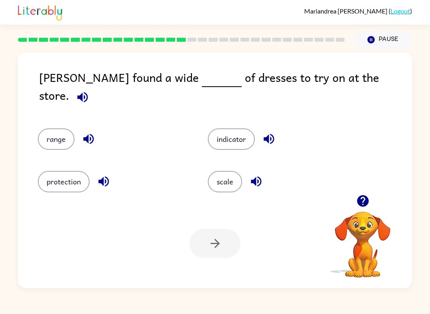
click at [57, 133] on button "range" at bounding box center [56, 139] width 37 height 21
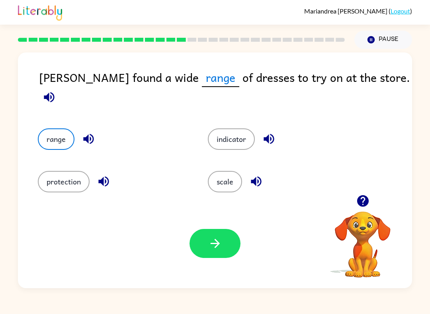
click at [217, 248] on icon "button" at bounding box center [215, 244] width 14 height 14
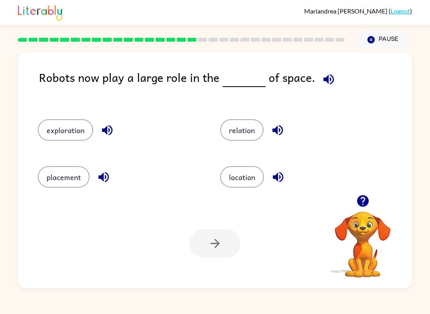
click at [74, 134] on button "exploration" at bounding box center [65, 129] width 55 height 21
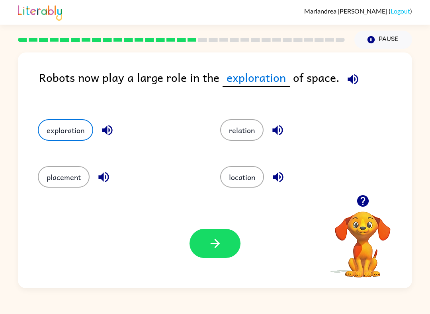
click at [215, 258] on button "button" at bounding box center [214, 243] width 51 height 29
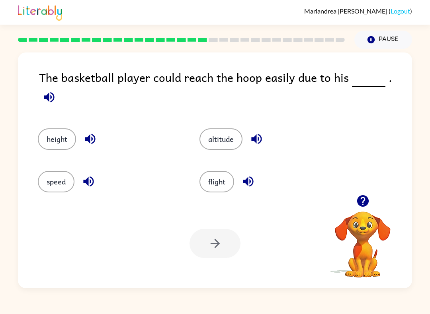
click at [66, 134] on button "height" at bounding box center [57, 139] width 38 height 21
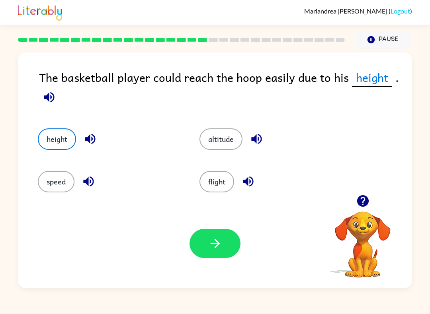
click at [233, 255] on button "button" at bounding box center [214, 243] width 51 height 29
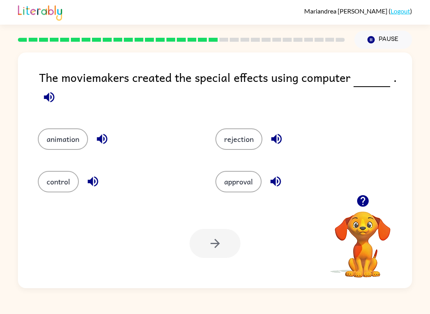
click at [46, 144] on button "animation" at bounding box center [63, 139] width 50 height 21
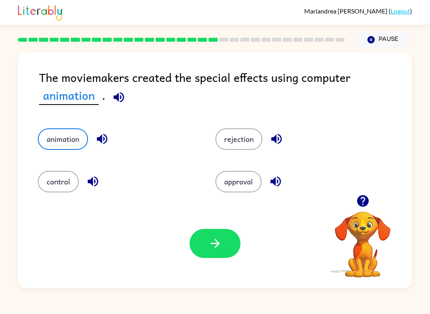
click at [219, 258] on button "button" at bounding box center [214, 243] width 51 height 29
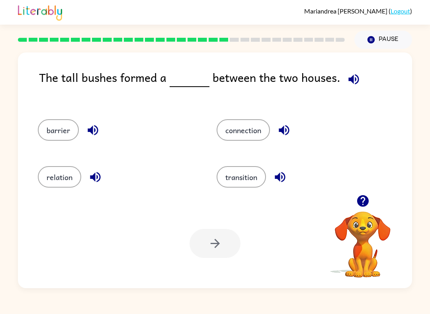
click at [64, 141] on button "barrier" at bounding box center [58, 129] width 41 height 21
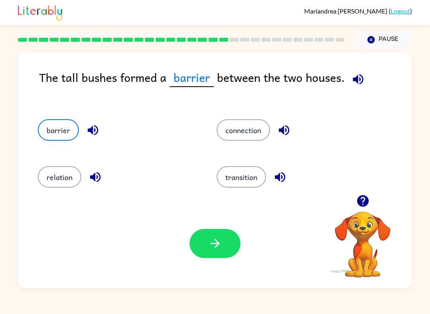
click at [189, 255] on div "Your browser must support playing .mp4 files to use Literably. Please try using…" at bounding box center [215, 244] width 394 height 90
click at [215, 244] on icon "button" at bounding box center [214, 243] width 9 height 9
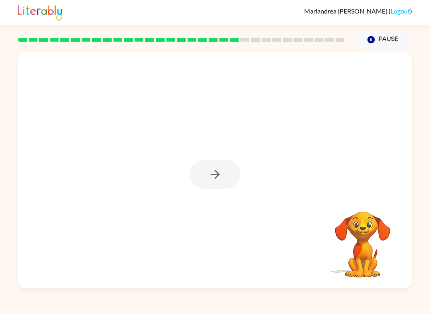
click at [217, 185] on div at bounding box center [214, 174] width 51 height 29
click at [220, 183] on div at bounding box center [214, 174] width 51 height 29
click at [223, 177] on div at bounding box center [214, 174] width 51 height 29
click at [223, 181] on div at bounding box center [214, 174] width 51 height 29
click at [221, 172] on icon "button" at bounding box center [215, 175] width 14 height 14
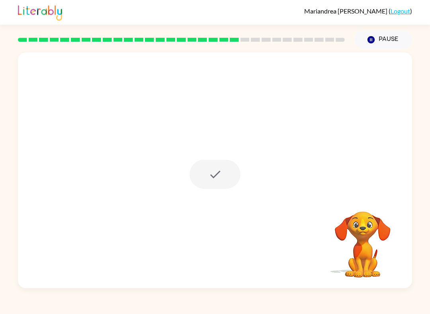
click at [221, 171] on div at bounding box center [214, 174] width 51 height 29
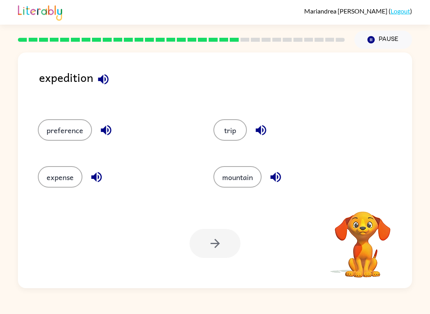
click at [233, 137] on button "trip" at bounding box center [229, 129] width 33 height 21
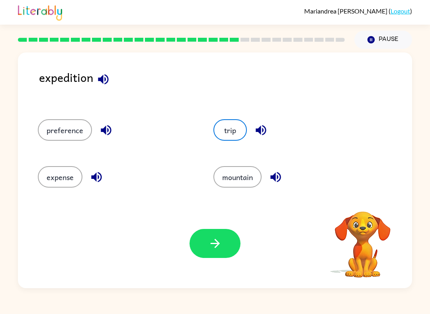
click at [207, 245] on button "button" at bounding box center [214, 243] width 51 height 29
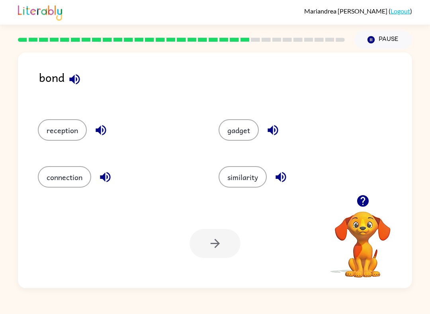
click at [70, 178] on button "connection" at bounding box center [64, 176] width 53 height 21
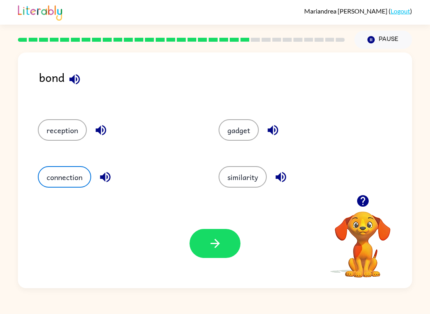
click at [207, 256] on button "button" at bounding box center [214, 243] width 51 height 29
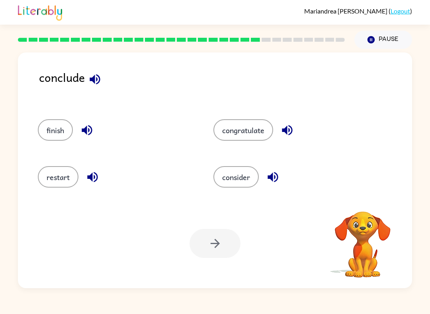
click at [53, 137] on button "finish" at bounding box center [55, 129] width 35 height 21
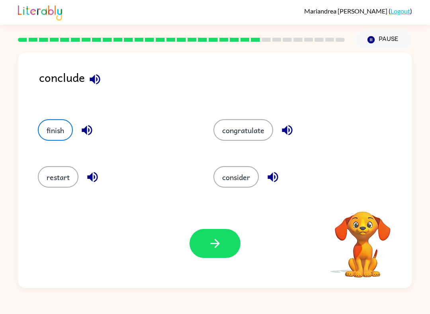
click at [210, 244] on icon "button" at bounding box center [215, 244] width 14 height 14
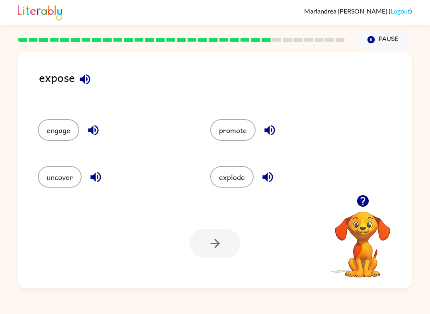
click at [62, 186] on button "uncover" at bounding box center [60, 176] width 44 height 21
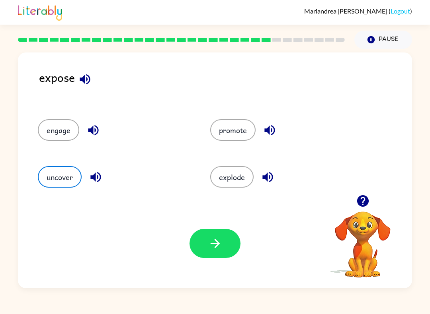
click at [212, 256] on button "button" at bounding box center [214, 243] width 51 height 29
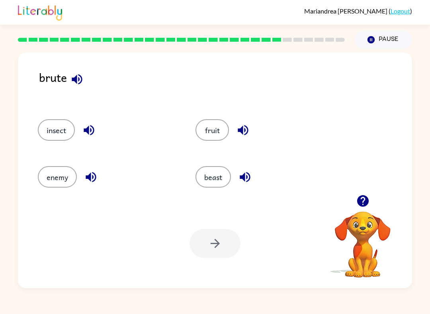
click at [51, 184] on button "enemy" at bounding box center [57, 176] width 39 height 21
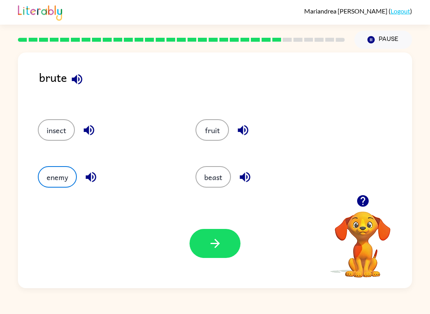
click at [213, 185] on button "beast" at bounding box center [212, 176] width 35 height 21
click at [209, 245] on icon "button" at bounding box center [215, 244] width 14 height 14
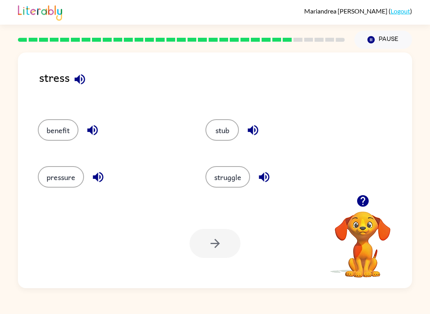
click at [72, 176] on button "pressure" at bounding box center [61, 176] width 46 height 21
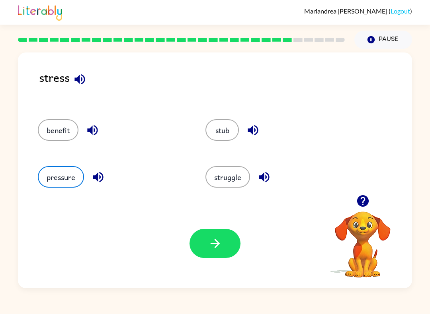
click at [224, 244] on button "button" at bounding box center [214, 243] width 51 height 29
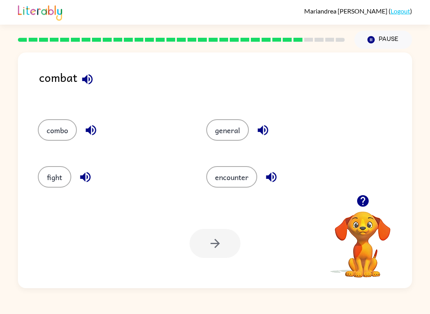
click at [45, 176] on button "fight" at bounding box center [54, 176] width 33 height 21
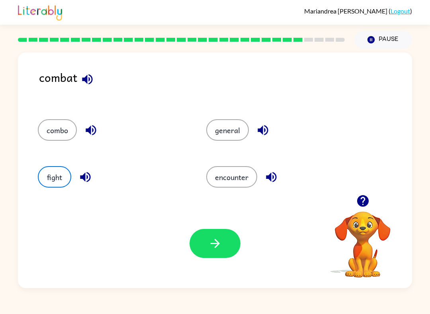
click at [198, 247] on button "button" at bounding box center [214, 243] width 51 height 29
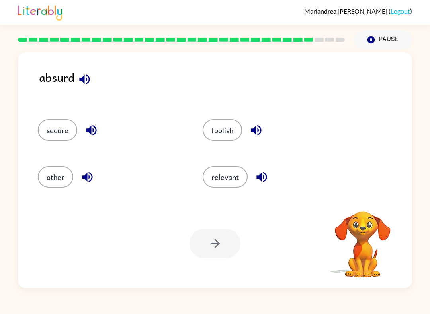
click at [217, 121] on button "foolish" at bounding box center [222, 129] width 39 height 21
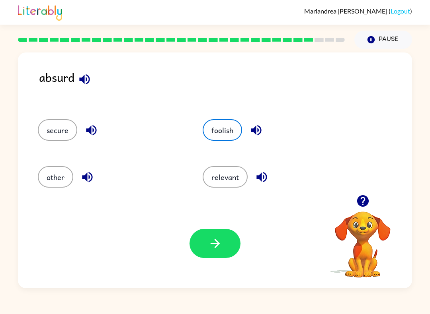
click at [230, 247] on button "button" at bounding box center [214, 243] width 51 height 29
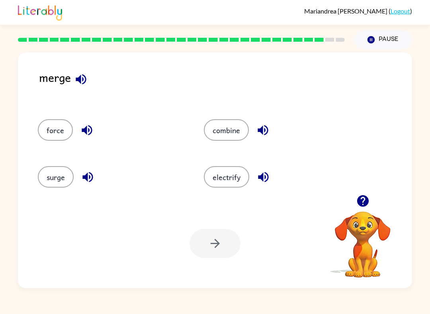
click at [49, 169] on button "surge" at bounding box center [56, 176] width 36 height 21
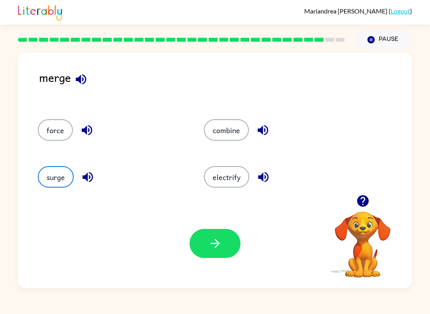
click at [235, 137] on button "combine" at bounding box center [226, 129] width 45 height 21
click at [206, 258] on button "button" at bounding box center [214, 243] width 51 height 29
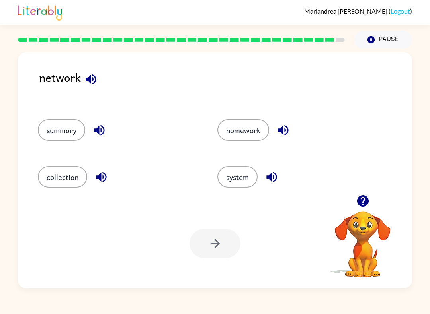
click at [247, 181] on button "system" at bounding box center [237, 176] width 40 height 21
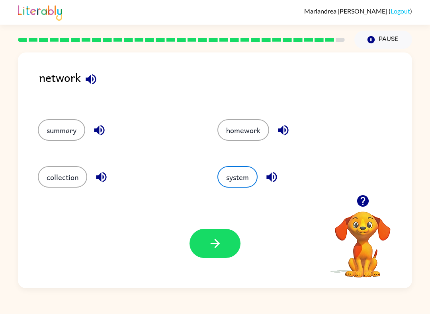
click at [222, 244] on button "button" at bounding box center [214, 243] width 51 height 29
